Goal: Navigation & Orientation: Find specific page/section

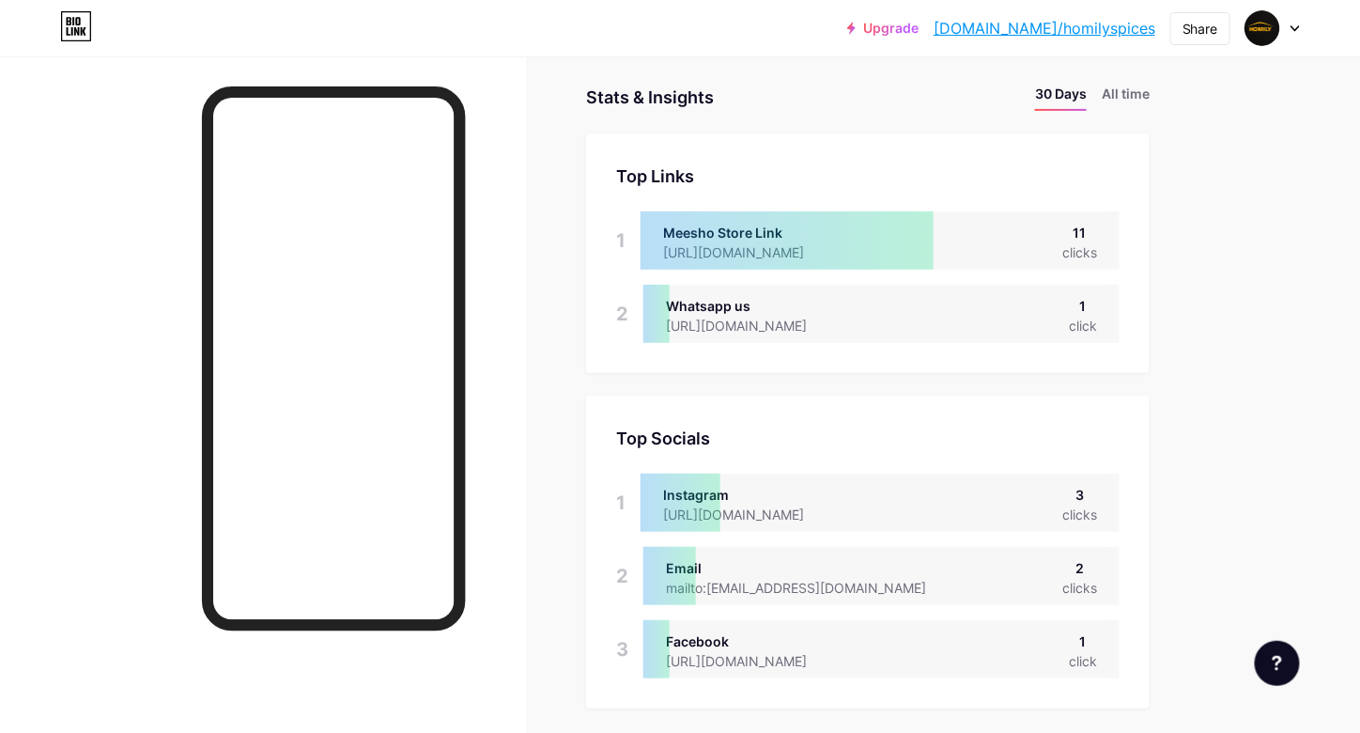
scroll to position [733, 1360]
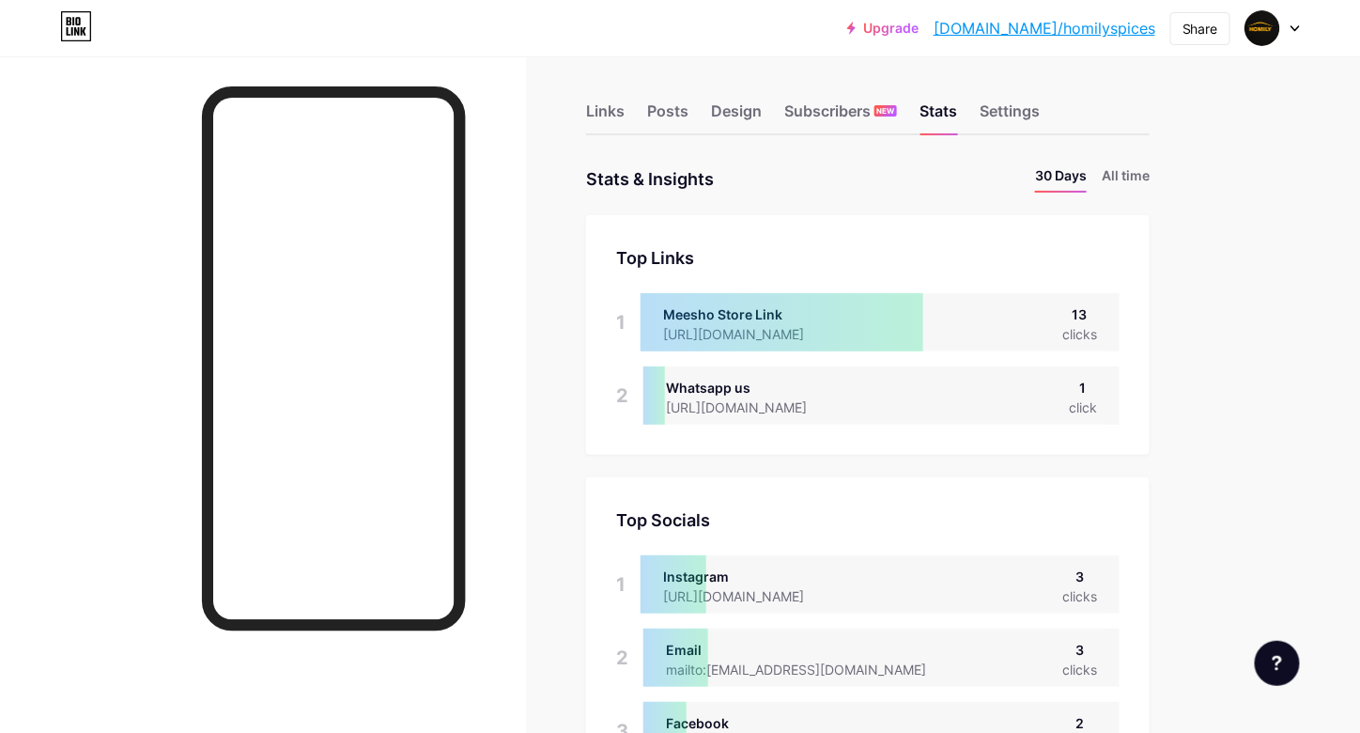
scroll to position [7, 0]
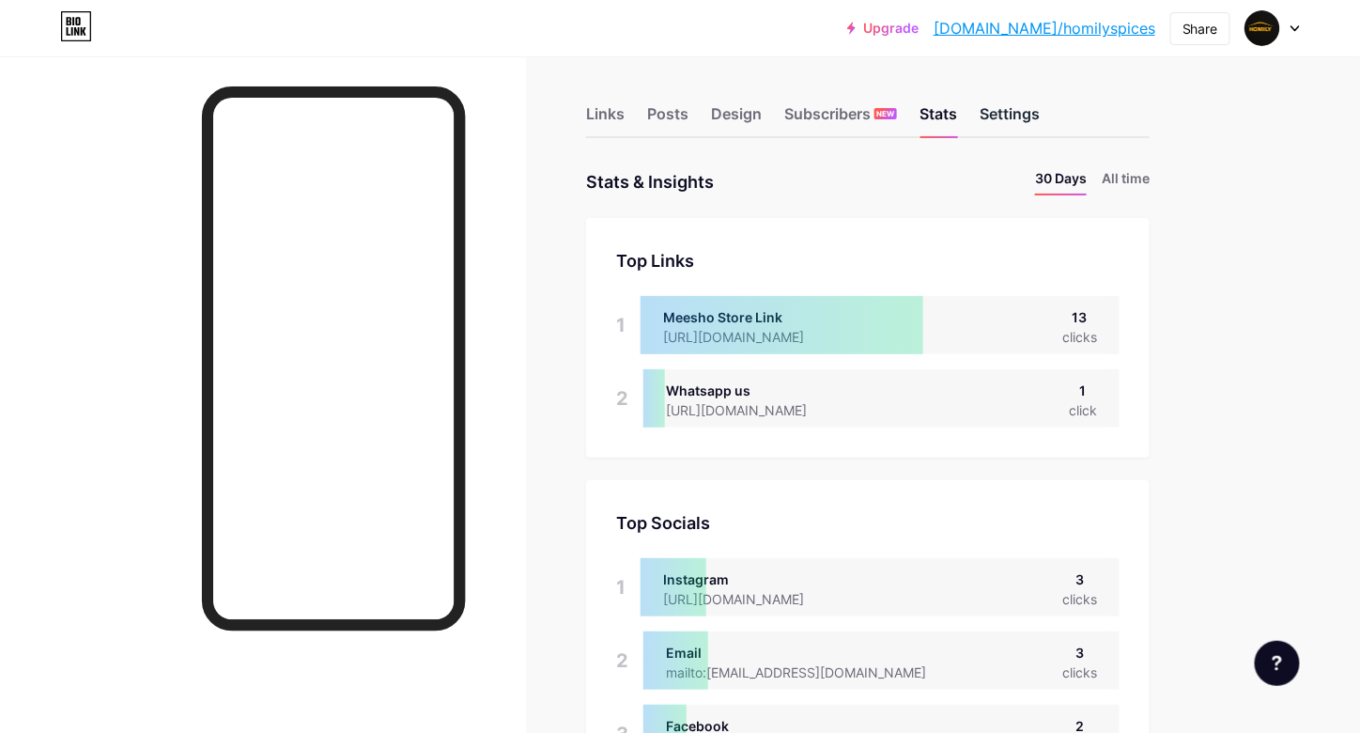
click at [989, 112] on div "Settings" at bounding box center [1010, 119] width 60 height 34
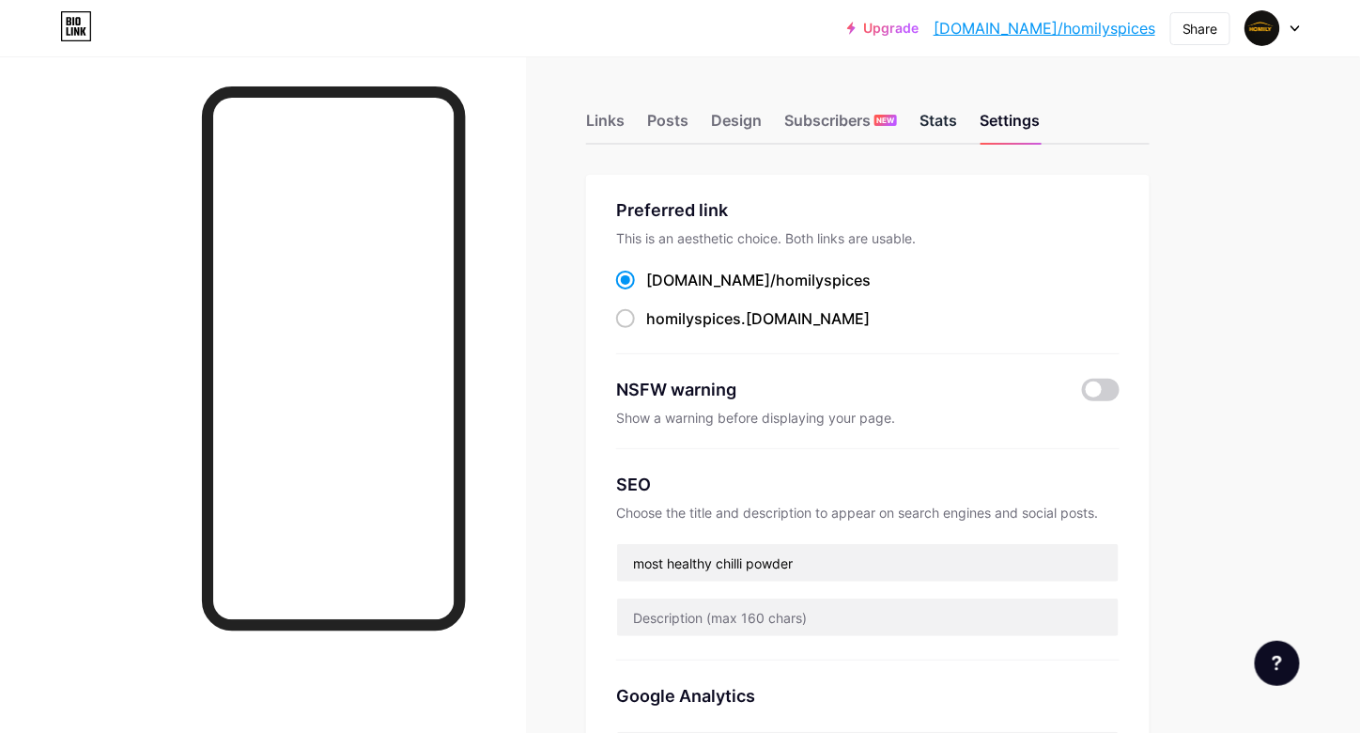
click at [949, 115] on div "Stats" at bounding box center [939, 126] width 38 height 34
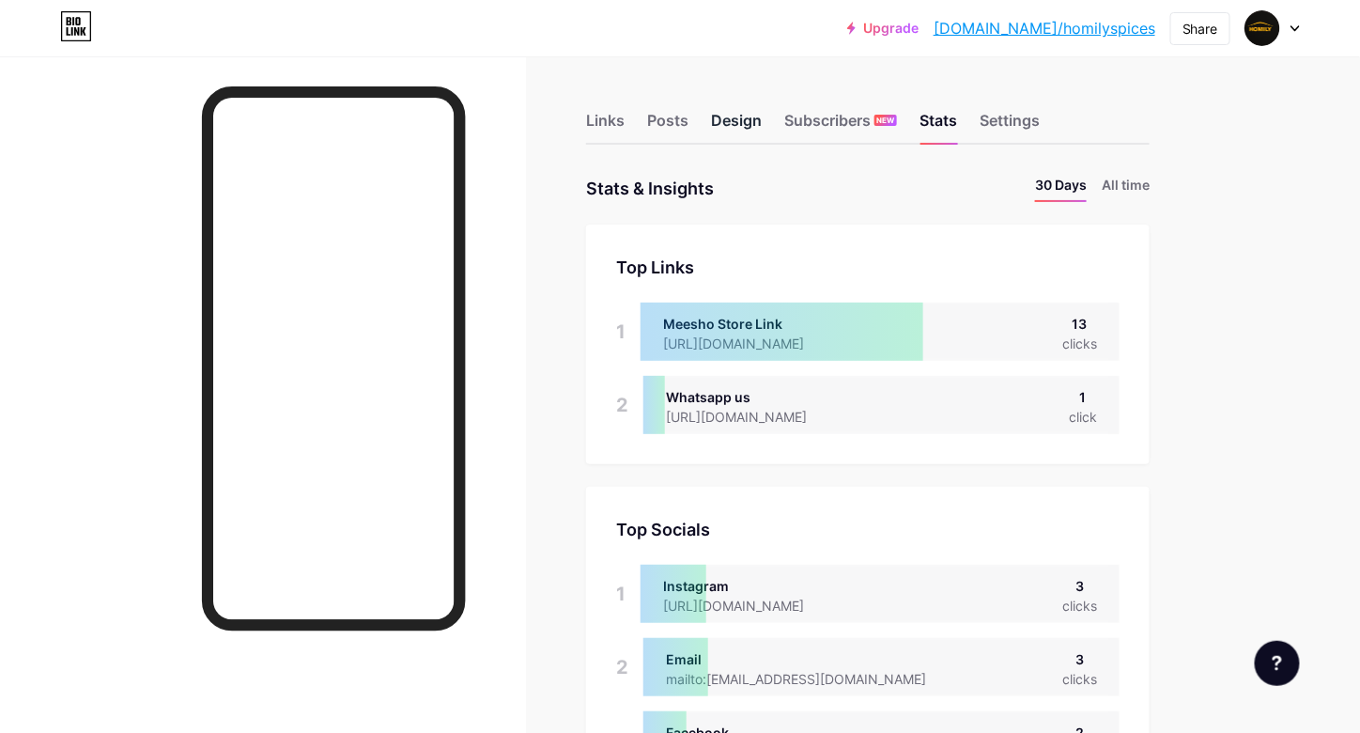
scroll to position [733, 1360]
click at [745, 126] on div "Design" at bounding box center [736, 126] width 51 height 34
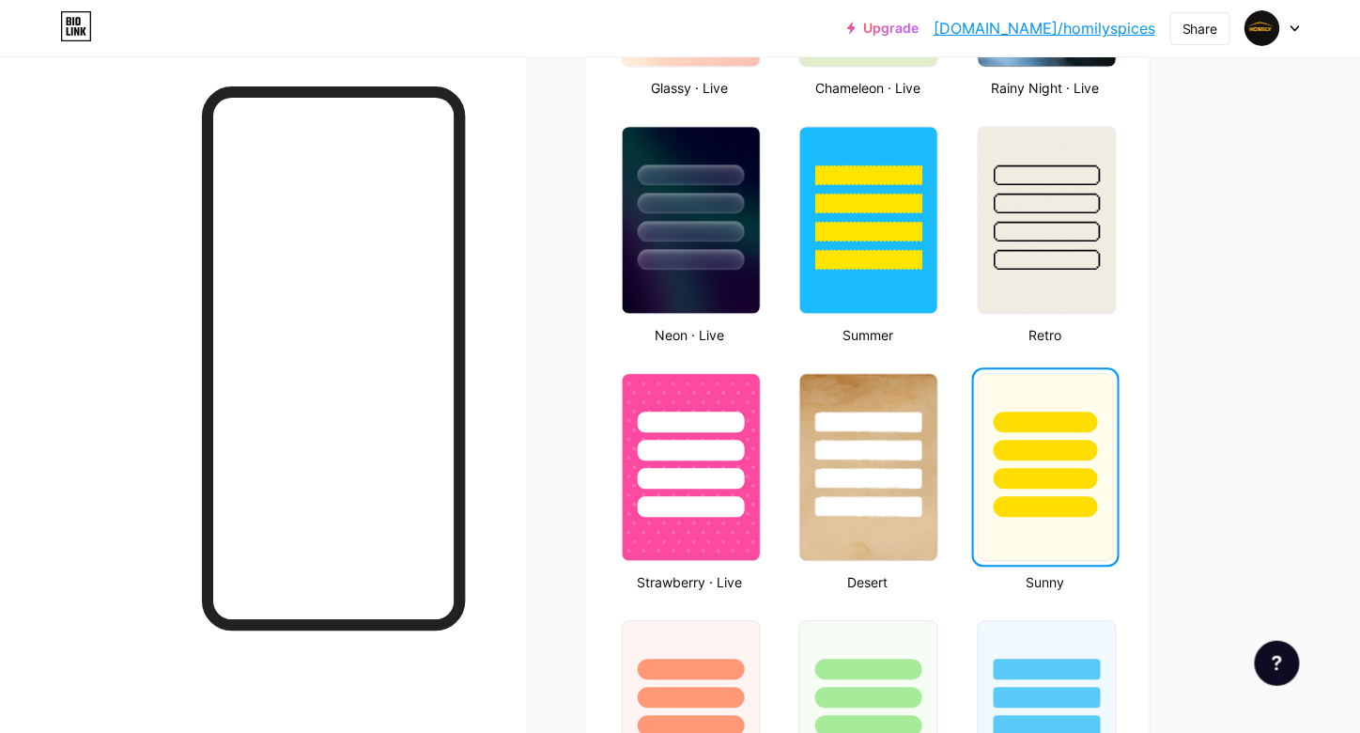
scroll to position [1161, 0]
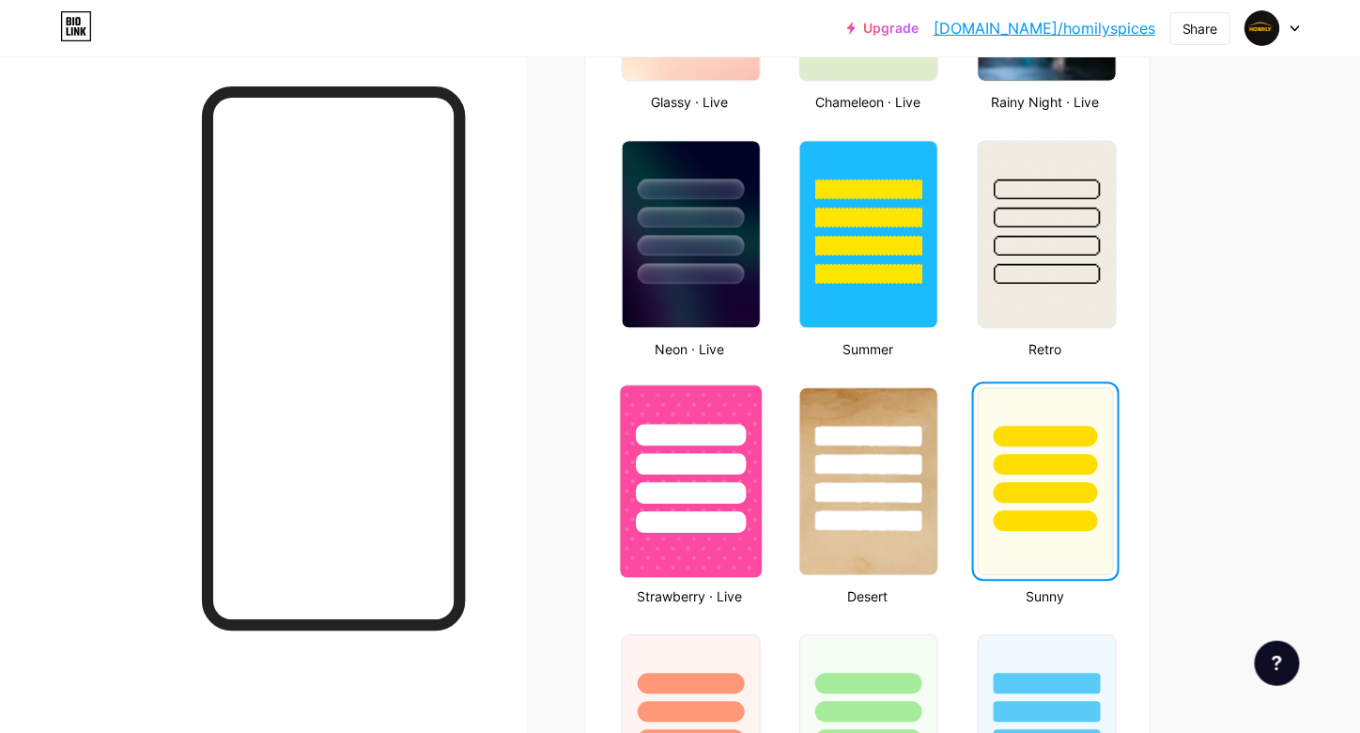
click at [700, 431] on div at bounding box center [691, 436] width 110 height 22
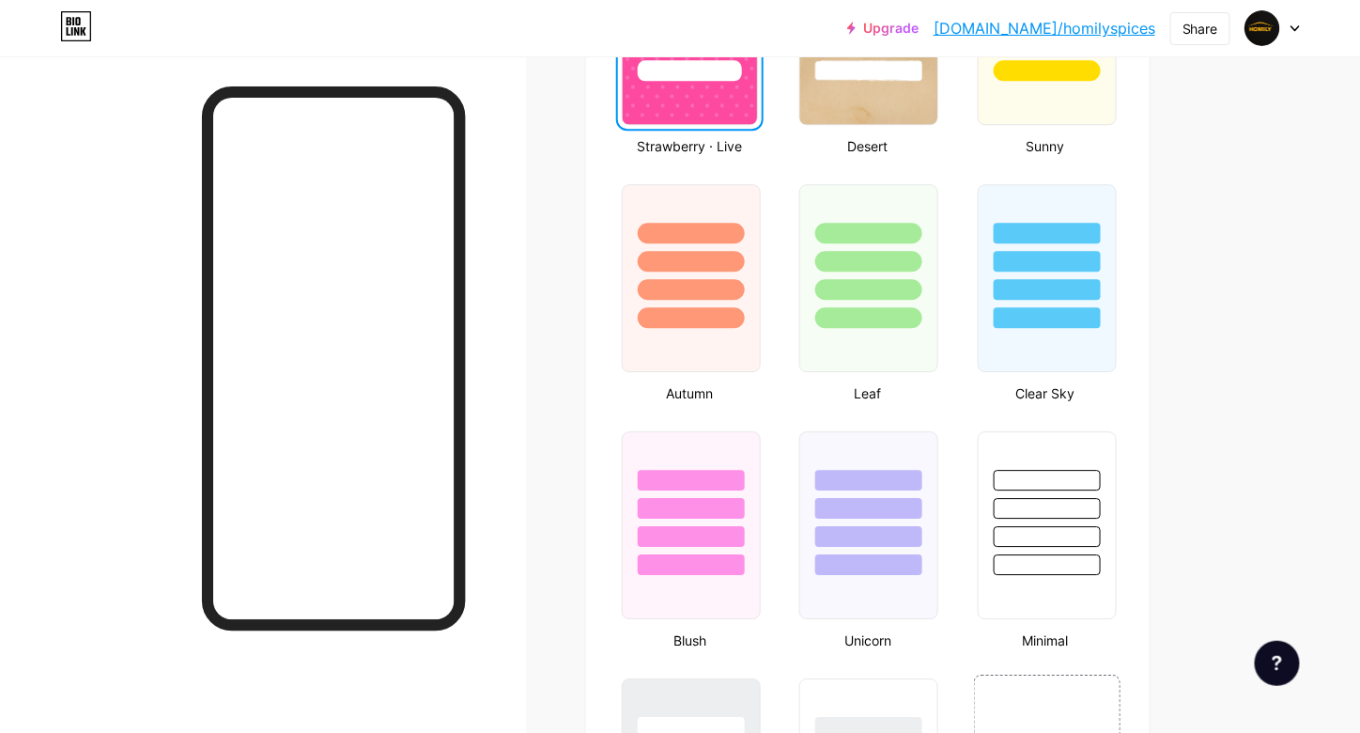
scroll to position [1710, 0]
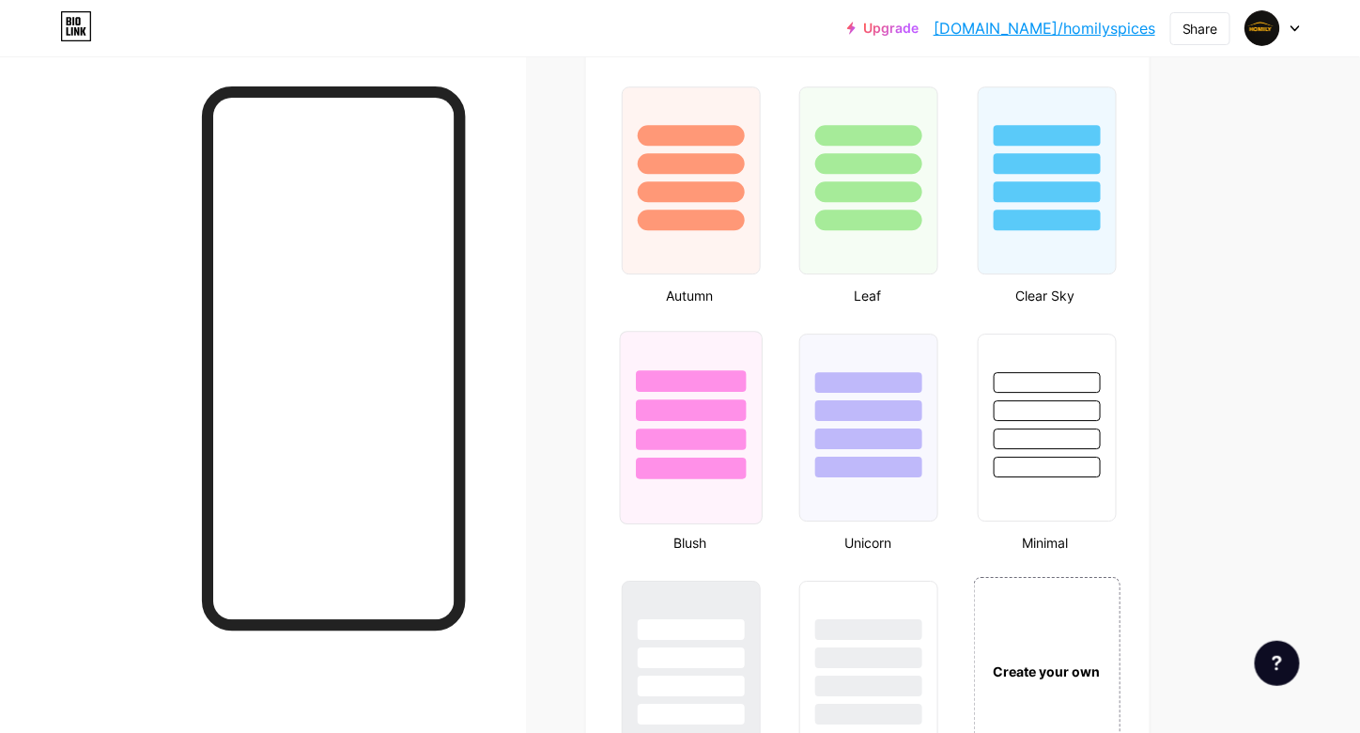
click at [721, 358] on div at bounding box center [691, 405] width 141 height 147
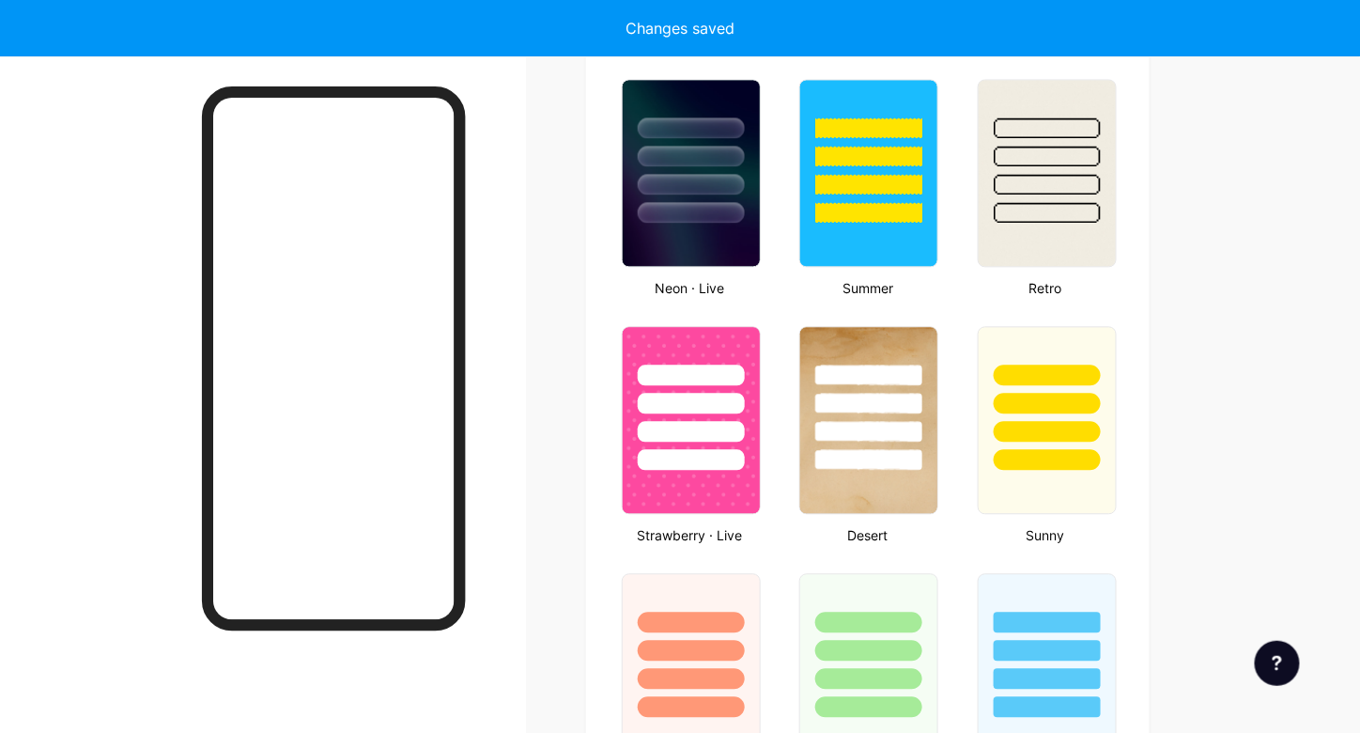
scroll to position [1179, 0]
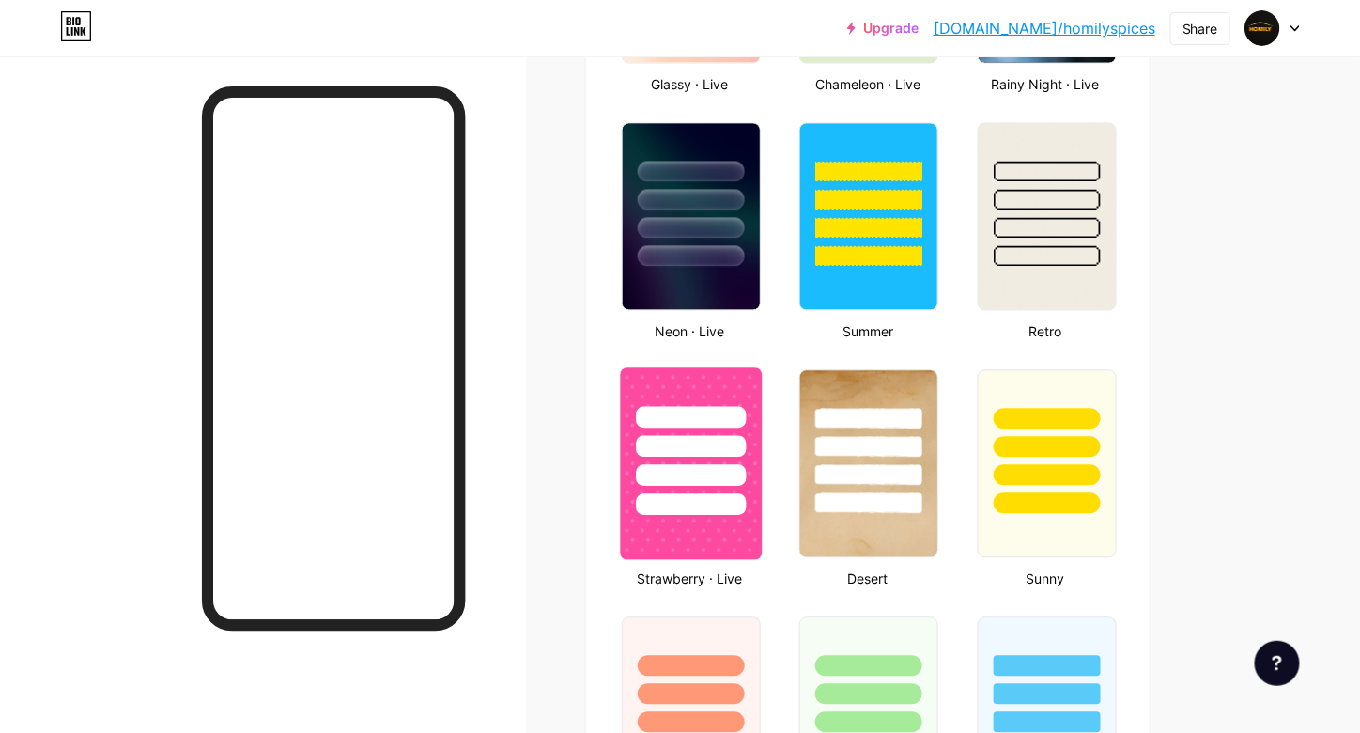
click at [706, 394] on div at bounding box center [691, 441] width 141 height 147
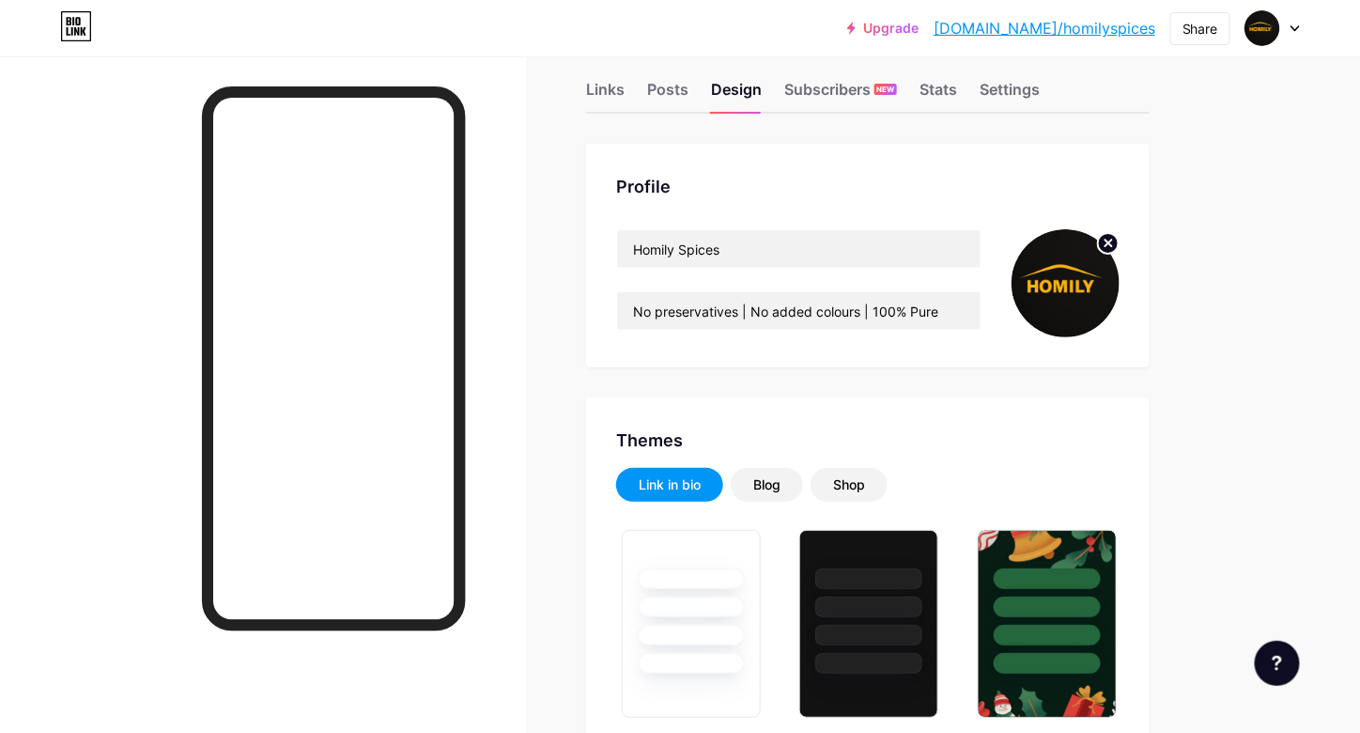
scroll to position [0, 0]
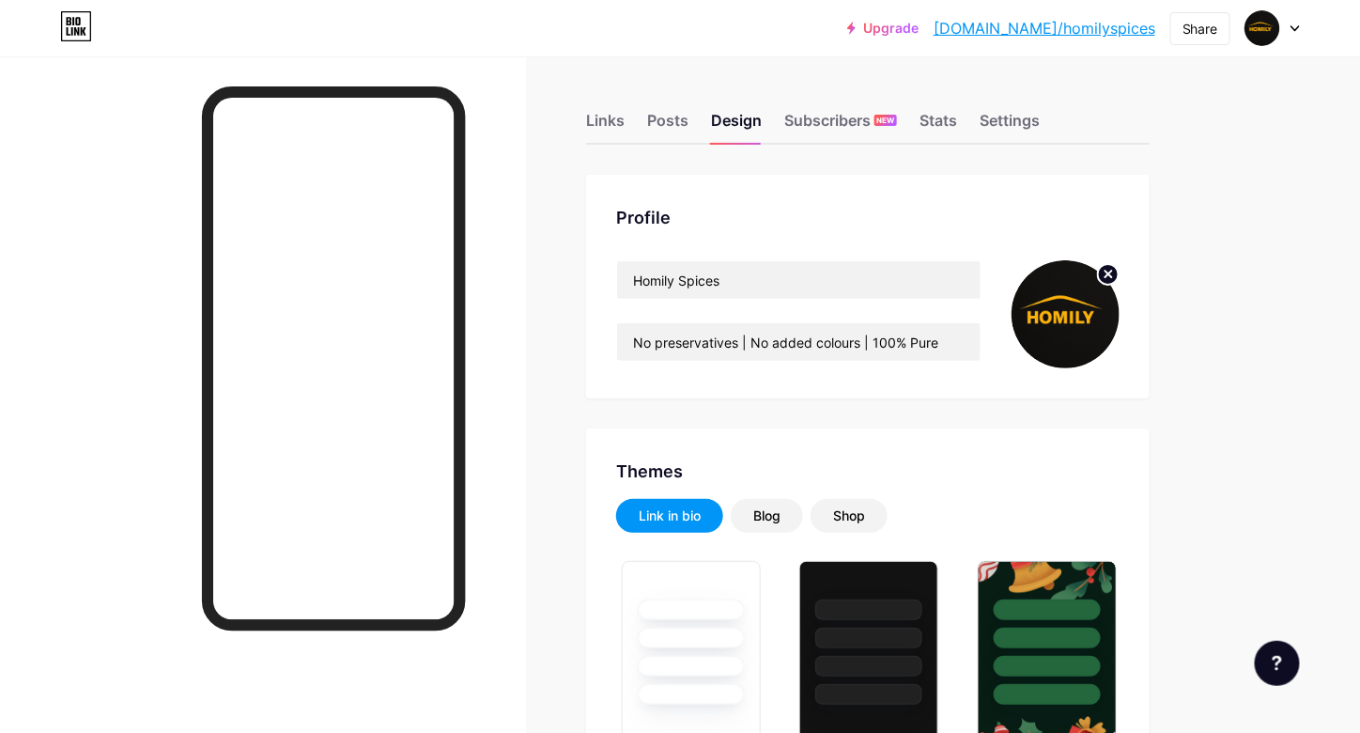
drag, startPoint x: 1373, startPoint y: 280, endPoint x: 960, endPoint y: 204, distance: 420.3
click at [960, 204] on div "Profile Homily Spices No preservatives | No added colours | 100% Pure" at bounding box center [868, 287] width 564 height 224
click at [830, 508] on div "Shop" at bounding box center [849, 516] width 77 height 34
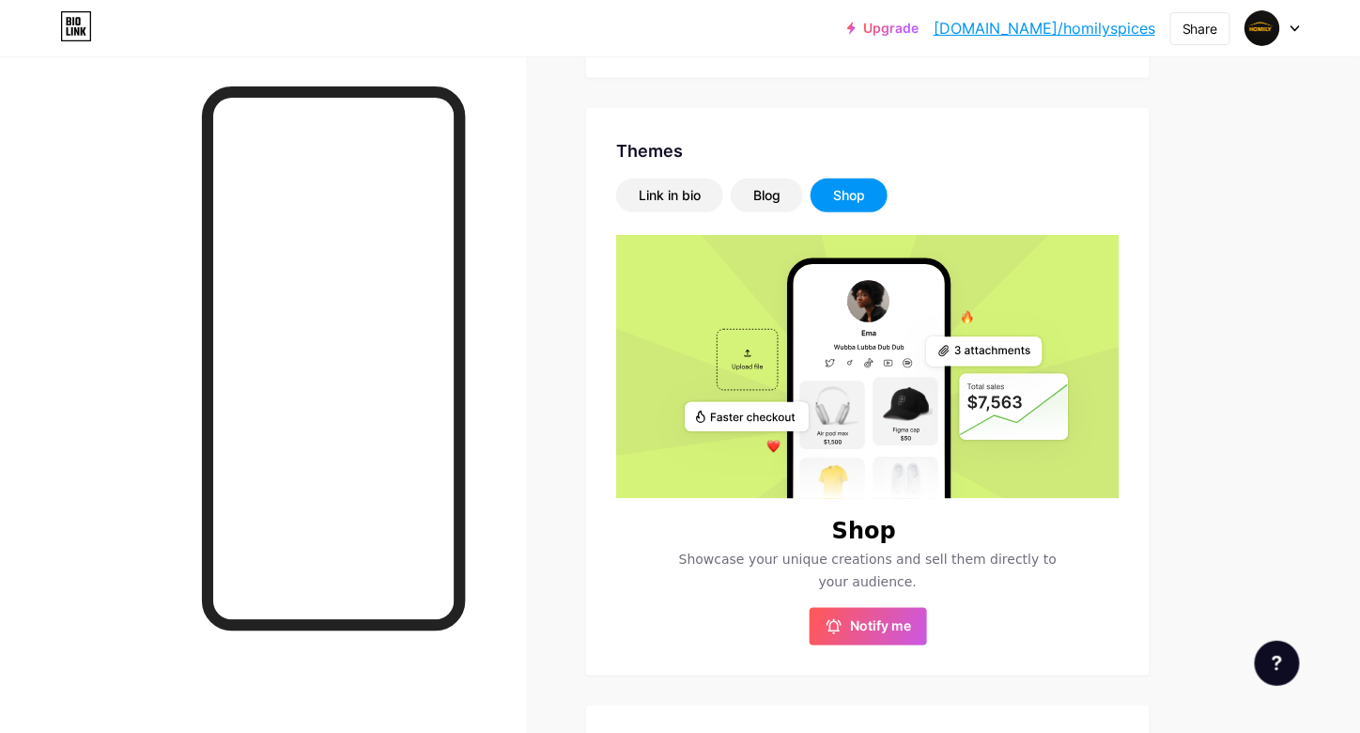
scroll to position [333, 0]
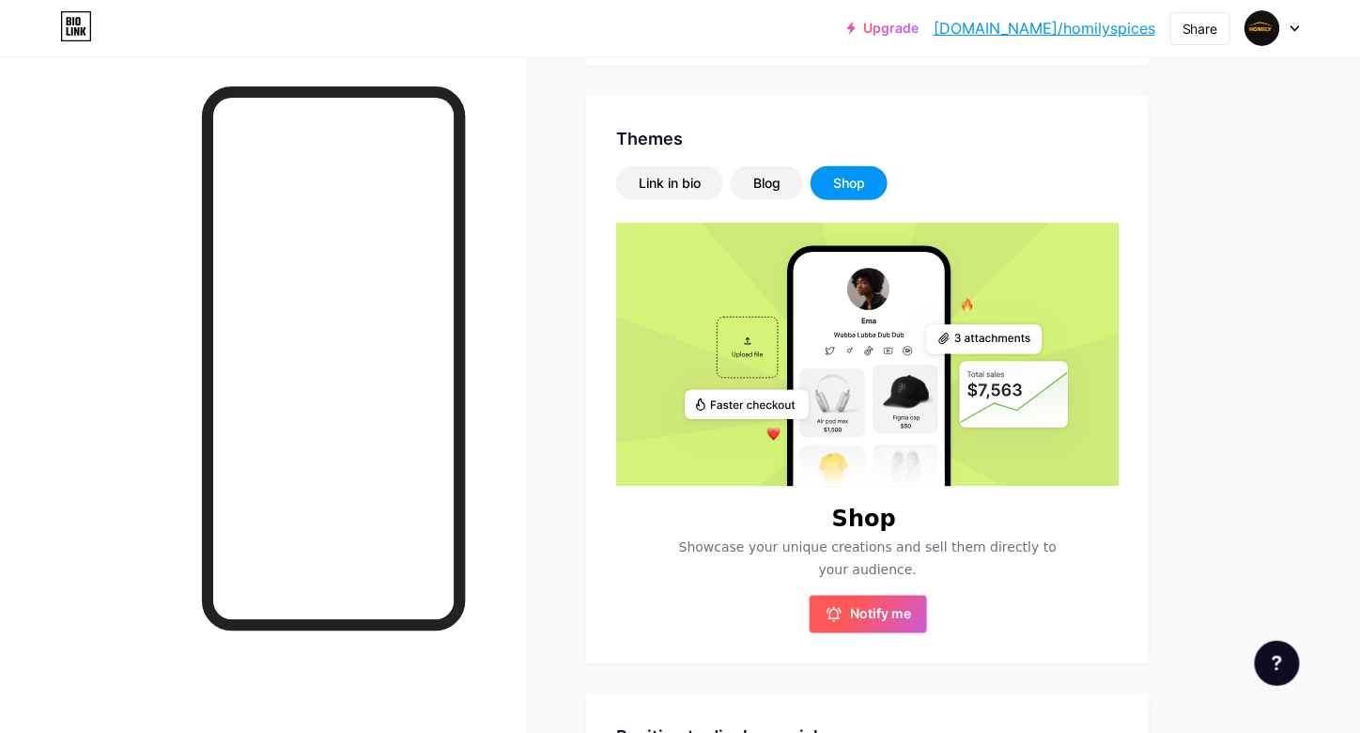
click at [866, 605] on span "Notify me" at bounding box center [881, 614] width 61 height 19
